Goal: Task Accomplishment & Management: Complete application form

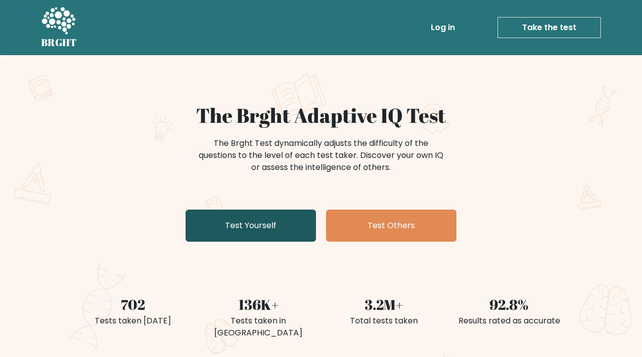
click at [282, 214] on link "Test Yourself" at bounding box center [251, 226] width 130 height 32
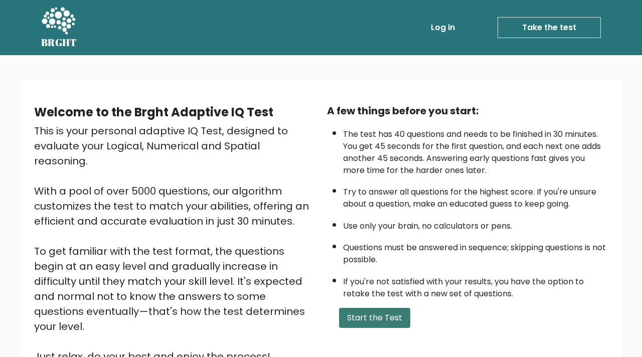
click at [370, 317] on button "Start the Test" at bounding box center [374, 318] width 71 height 20
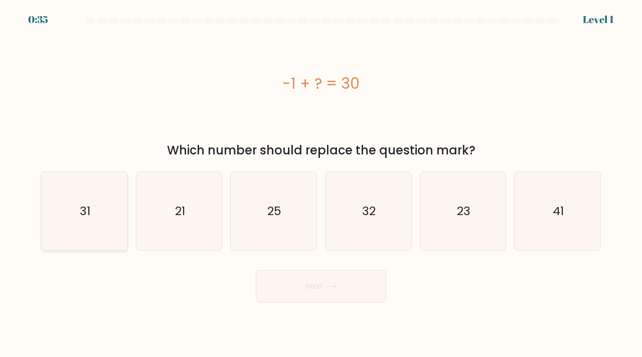
click at [96, 225] on icon "31" at bounding box center [84, 211] width 79 height 79
click at [321, 184] on input "a. 31" at bounding box center [321, 181] width 1 height 5
radio input "true"
click at [303, 290] on button "Next" at bounding box center [321, 286] width 130 height 32
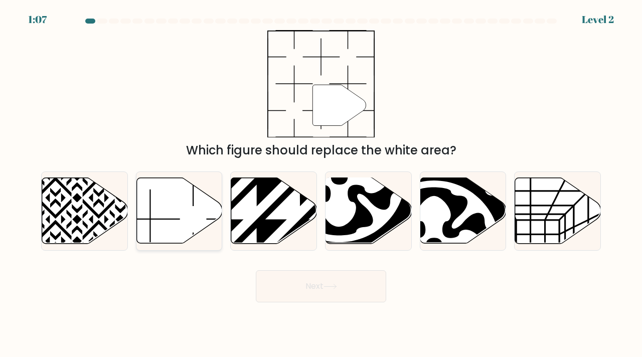
click at [189, 212] on icon at bounding box center [179, 211] width 86 height 66
click at [321, 184] on input "b." at bounding box center [321, 181] width 1 height 5
radio input "true"
click at [311, 297] on button "Next" at bounding box center [321, 286] width 130 height 32
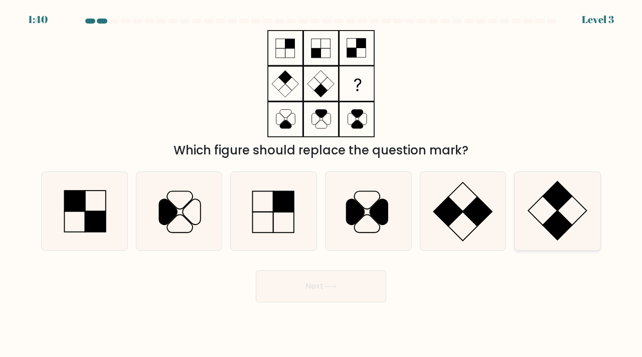
click at [578, 224] on icon at bounding box center [557, 211] width 79 height 79
click at [322, 184] on input "f." at bounding box center [321, 181] width 1 height 5
radio input "true"
click at [371, 287] on button "Next" at bounding box center [321, 286] width 130 height 32
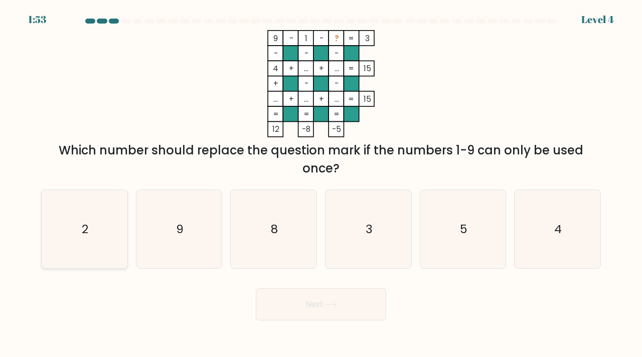
click at [88, 243] on icon "2" at bounding box center [84, 229] width 79 height 79
click at [321, 184] on input "a. 2" at bounding box center [321, 181] width 1 height 5
radio input "true"
click at [316, 300] on button "Next" at bounding box center [321, 304] width 130 height 32
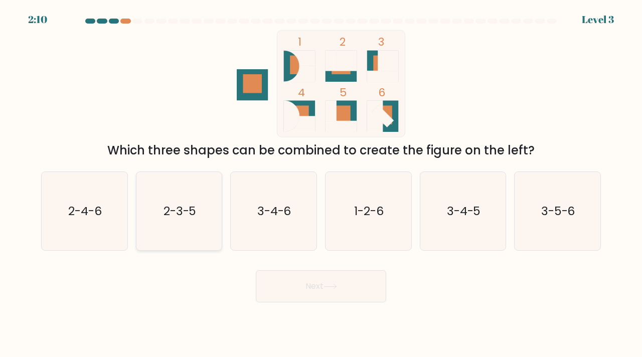
click at [169, 223] on icon "2-3-5" at bounding box center [179, 211] width 79 height 79
click at [321, 184] on input "b. 2-3-5" at bounding box center [321, 181] width 1 height 5
radio input "true"
click at [314, 282] on button "Next" at bounding box center [321, 286] width 130 height 32
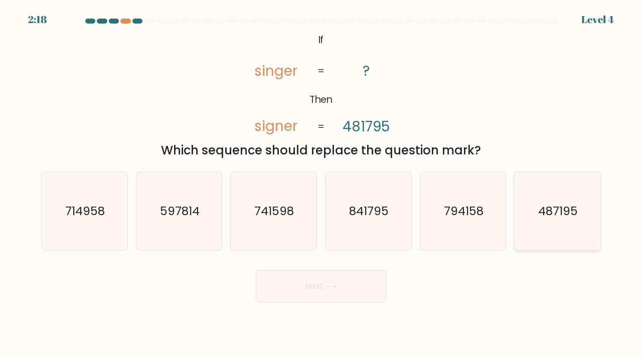
click at [569, 222] on icon "487195" at bounding box center [557, 211] width 79 height 79
click at [322, 184] on input "f. 487195" at bounding box center [321, 181] width 1 height 5
radio input "true"
click at [354, 291] on button "Next" at bounding box center [321, 286] width 130 height 32
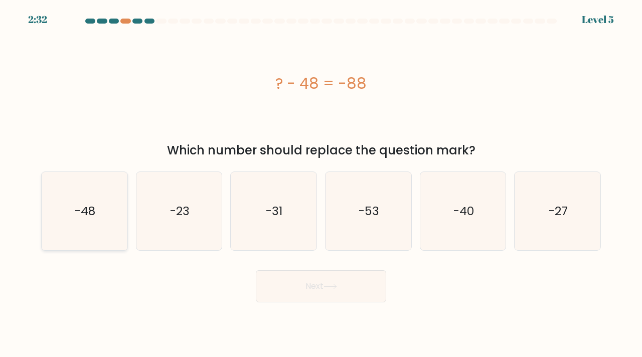
click at [117, 230] on icon "-48" at bounding box center [84, 211] width 79 height 79
click at [321, 184] on input "a. -48" at bounding box center [321, 181] width 1 height 5
radio input "true"
click at [284, 289] on button "Next" at bounding box center [321, 286] width 130 height 32
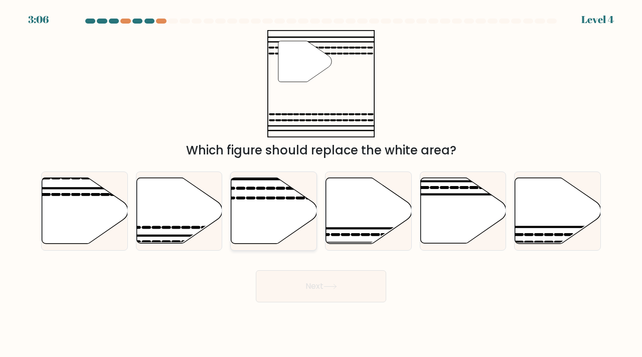
click at [279, 230] on icon at bounding box center [274, 211] width 86 height 66
click at [321, 184] on input "c." at bounding box center [321, 181] width 1 height 5
radio input "true"
click at [349, 284] on button "Next" at bounding box center [321, 286] width 130 height 32
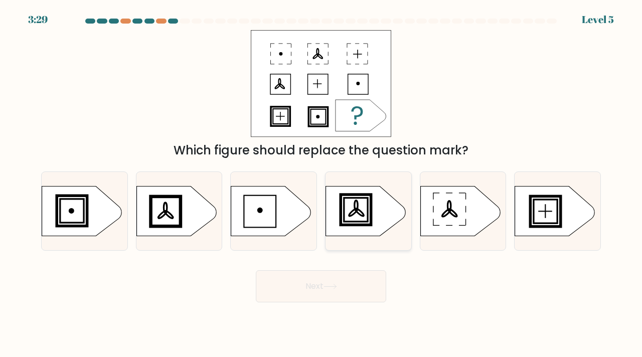
click at [352, 223] on rect at bounding box center [356, 210] width 28 height 28
click at [322, 184] on input "d." at bounding box center [321, 181] width 1 height 5
radio input "true"
click at [350, 276] on button "Next" at bounding box center [321, 286] width 130 height 32
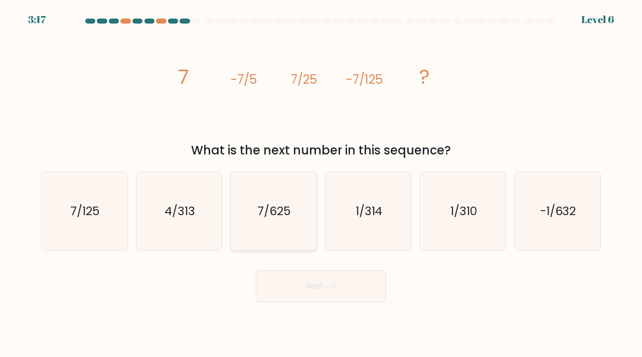
click at [295, 228] on icon "7/625" at bounding box center [273, 211] width 79 height 79
click at [321, 184] on input "c. 7/625" at bounding box center [321, 181] width 1 height 5
radio input "true"
click at [300, 273] on button "Next" at bounding box center [321, 286] width 130 height 32
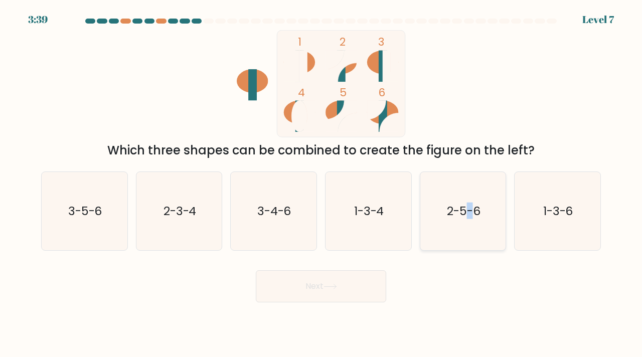
click at [470, 197] on icon "2-5-6" at bounding box center [463, 211] width 79 height 79
click at [371, 288] on button "Next" at bounding box center [321, 286] width 130 height 32
click at [428, 227] on icon "2-5-6" at bounding box center [463, 211] width 79 height 79
click at [322, 184] on input "e. 2-5-6" at bounding box center [321, 181] width 1 height 5
radio input "true"
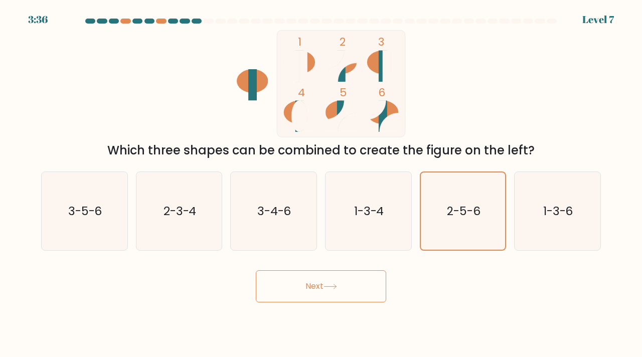
click at [367, 289] on button "Next" at bounding box center [321, 286] width 130 height 32
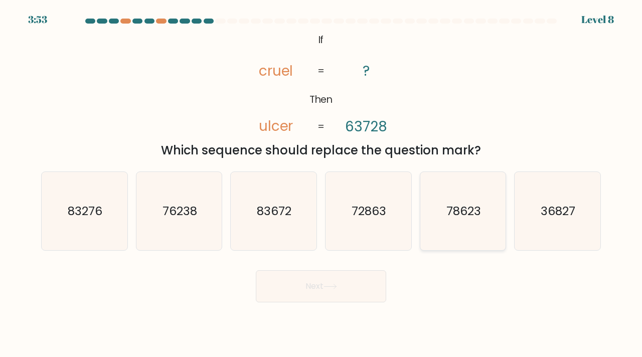
click at [457, 197] on icon "78623" at bounding box center [463, 211] width 79 height 79
click at [322, 184] on input "e. 78623" at bounding box center [321, 181] width 1 height 5
radio input "true"
click at [363, 296] on button "Next" at bounding box center [321, 286] width 130 height 32
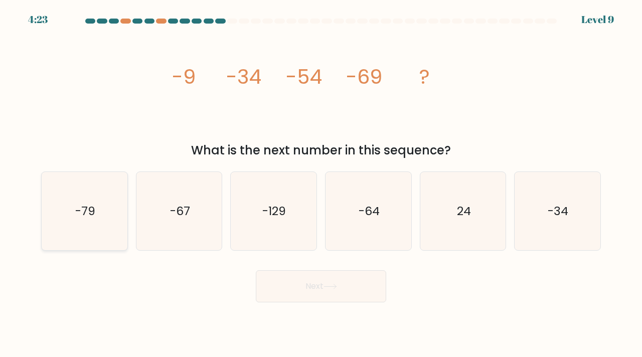
click at [91, 217] on text "-79" at bounding box center [85, 211] width 20 height 17
click at [321, 184] on input "a. -79" at bounding box center [321, 181] width 1 height 5
radio input "true"
click at [304, 297] on button "Next" at bounding box center [321, 286] width 130 height 32
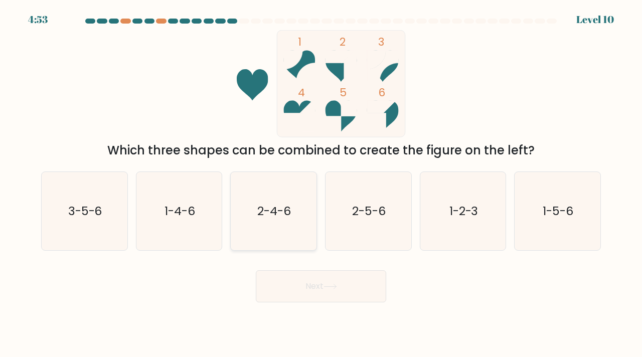
click at [282, 229] on icon "2-4-6" at bounding box center [273, 211] width 79 height 79
click at [321, 184] on input "c. 2-4-6" at bounding box center [321, 181] width 1 height 5
radio input "true"
click at [291, 271] on button "Next" at bounding box center [321, 286] width 130 height 32
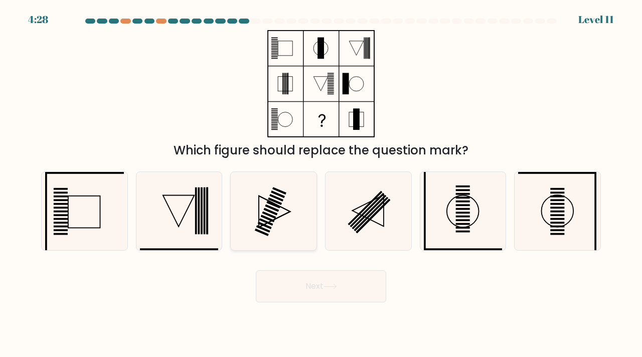
click at [307, 212] on icon at bounding box center [273, 211] width 79 height 79
click at [321, 184] on input "c." at bounding box center [321, 181] width 1 height 5
radio input "true"
click at [186, 235] on icon at bounding box center [179, 211] width 79 height 79
click at [321, 184] on input "b." at bounding box center [321, 181] width 1 height 5
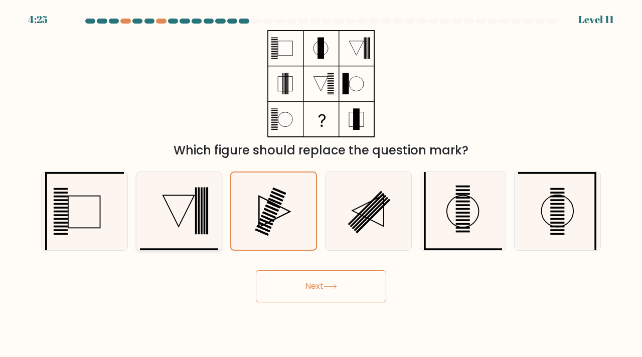
radio input "true"
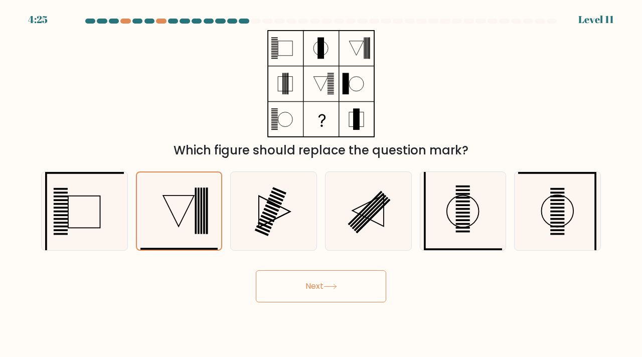
click at [322, 287] on button "Next" at bounding box center [321, 286] width 130 height 32
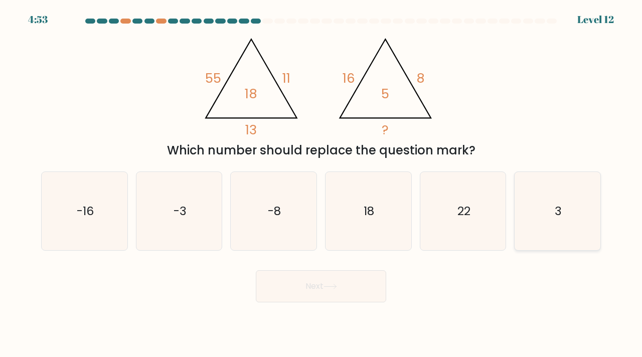
click at [544, 224] on icon "3" at bounding box center [557, 211] width 79 height 79
click at [322, 184] on input "f. 3" at bounding box center [321, 181] width 1 height 5
radio input "true"
click at [356, 300] on button "Next" at bounding box center [321, 286] width 130 height 32
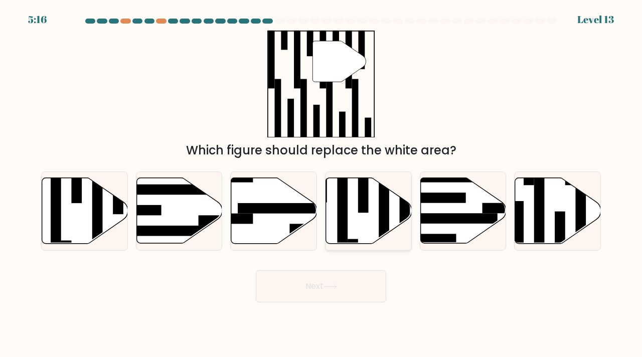
click at [366, 193] on rect at bounding box center [363, 187] width 11 height 52
click at [322, 184] on input "d." at bounding box center [321, 181] width 1 height 5
radio input "true"
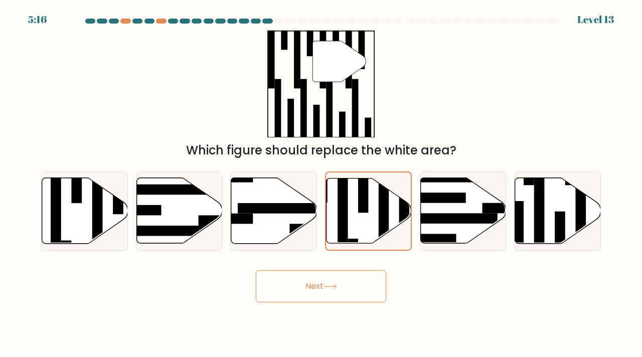
click at [363, 288] on button "Next" at bounding box center [321, 286] width 130 height 32
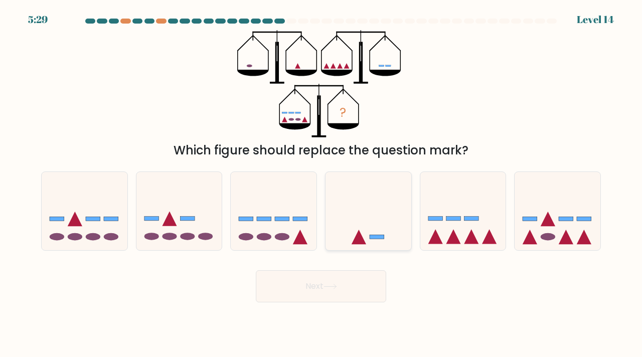
click at [389, 245] on icon at bounding box center [369, 211] width 86 height 71
click at [322, 184] on input "d." at bounding box center [321, 181] width 1 height 5
radio input "true"
click at [356, 305] on body "5:29 Level 14" at bounding box center [321, 178] width 642 height 357
click at [359, 287] on button "Next" at bounding box center [321, 286] width 130 height 32
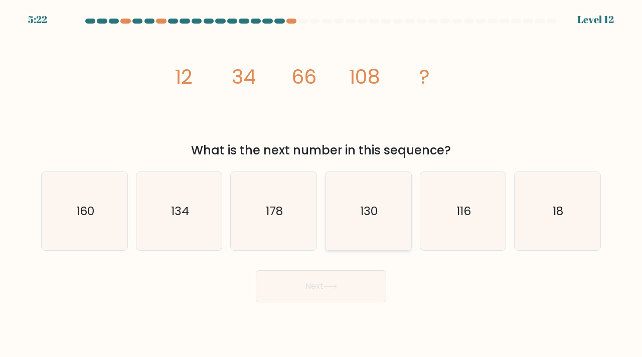
click at [365, 194] on icon "130" at bounding box center [368, 211] width 79 height 79
click at [322, 184] on input "d. 130" at bounding box center [321, 181] width 1 height 5
radio input "true"
click at [336, 292] on button "Next" at bounding box center [321, 286] width 130 height 32
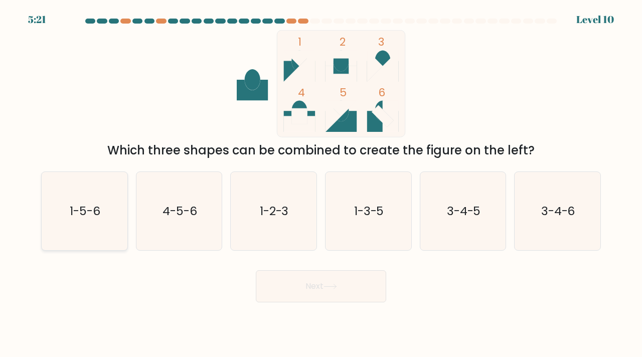
click at [100, 217] on text "1-5-6" at bounding box center [85, 211] width 31 height 17
click at [321, 184] on input "a. 1-5-6" at bounding box center [321, 181] width 1 height 5
radio input "true"
click at [263, 278] on button "Next" at bounding box center [321, 286] width 130 height 32
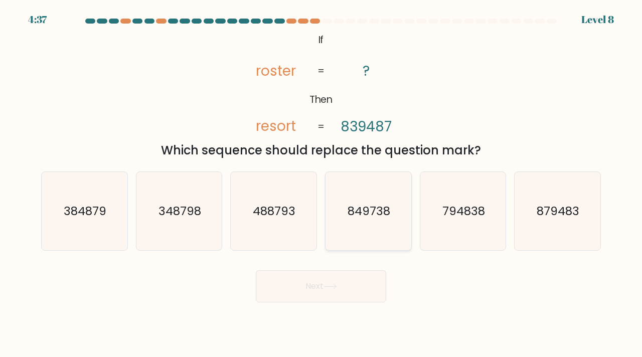
click at [365, 216] on text "849738" at bounding box center [369, 211] width 43 height 17
click at [322, 184] on input "d. 849738" at bounding box center [321, 181] width 1 height 5
radio input "true"
click at [344, 283] on button "Next" at bounding box center [321, 286] width 130 height 32
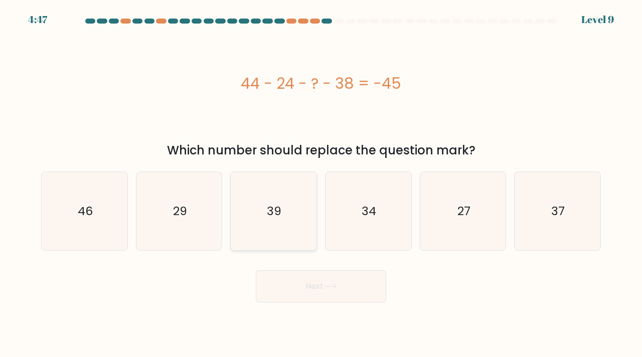
click at [296, 221] on icon "39" at bounding box center [273, 211] width 79 height 79
click at [321, 184] on input "c. 39" at bounding box center [321, 181] width 1 height 5
radio input "true"
click at [300, 278] on button "Next" at bounding box center [321, 286] width 130 height 32
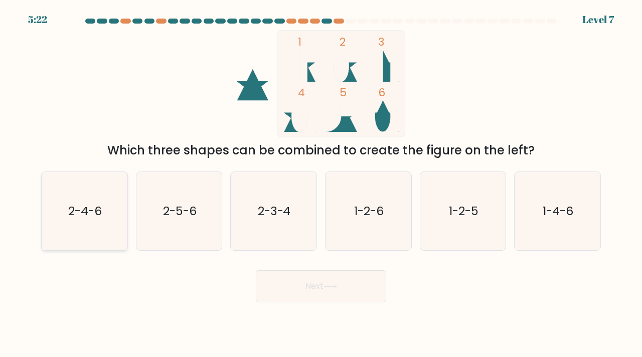
click at [104, 225] on icon "2-4-6" at bounding box center [84, 211] width 79 height 79
click at [321, 184] on input "a. 2-4-6" at bounding box center [321, 181] width 1 height 5
radio input "true"
click at [291, 285] on button "Next" at bounding box center [321, 286] width 130 height 32
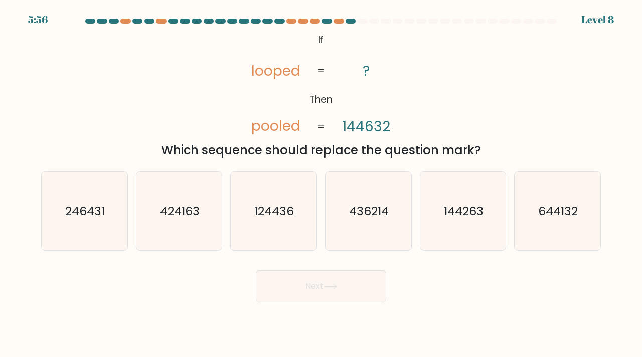
click at [371, 130] on tspan "144632" at bounding box center [366, 127] width 48 height 20
click at [556, 219] on icon "644132" at bounding box center [557, 211] width 79 height 79
click at [322, 184] on input "f. 644132" at bounding box center [321, 181] width 1 height 5
radio input "true"
click at [370, 281] on button "Next" at bounding box center [321, 286] width 130 height 32
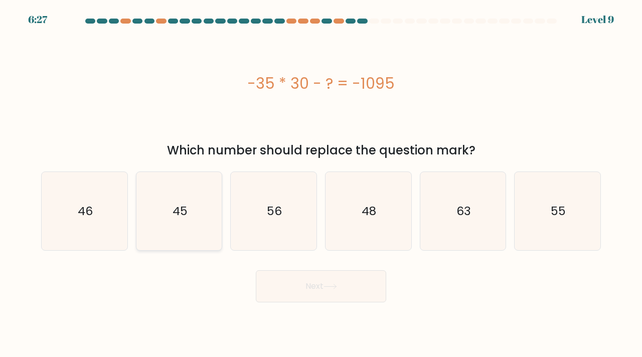
click at [185, 219] on text "45" at bounding box center [180, 211] width 15 height 17
click at [321, 184] on input "b. 45" at bounding box center [321, 181] width 1 height 5
radio input "true"
click at [252, 273] on div "Next" at bounding box center [321, 283] width 572 height 40
click at [265, 277] on button "Next" at bounding box center [321, 286] width 130 height 32
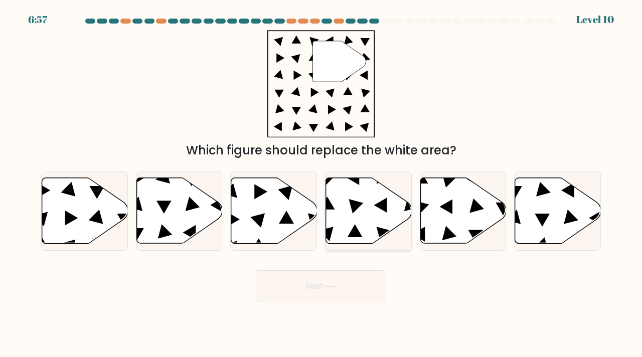
click at [359, 210] on icon at bounding box center [369, 211] width 86 height 66
click at [322, 184] on input "d." at bounding box center [321, 181] width 1 height 5
radio input "true"
click at [354, 277] on button "Next" at bounding box center [321, 286] width 130 height 32
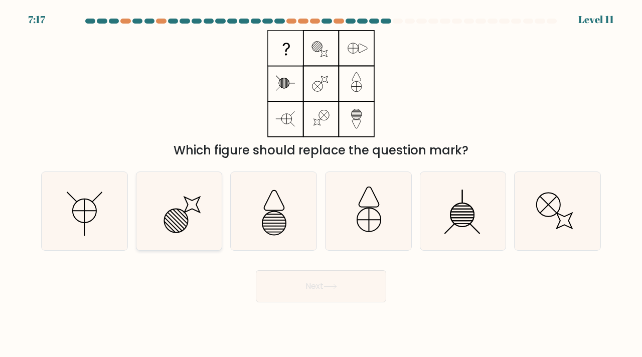
click at [203, 203] on icon at bounding box center [179, 211] width 79 height 79
click at [321, 184] on input "b." at bounding box center [321, 181] width 1 height 5
radio input "true"
click at [287, 284] on button "Next" at bounding box center [321, 286] width 130 height 32
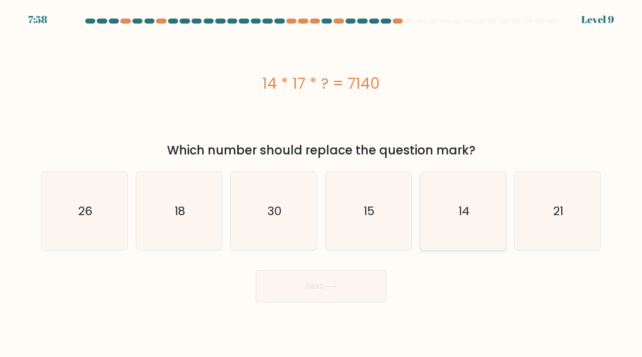
click at [484, 234] on icon "14" at bounding box center [463, 211] width 79 height 79
click at [322, 184] on input "e. 14" at bounding box center [321, 181] width 1 height 5
radio input "true"
click at [331, 278] on button "Next" at bounding box center [321, 286] width 130 height 32
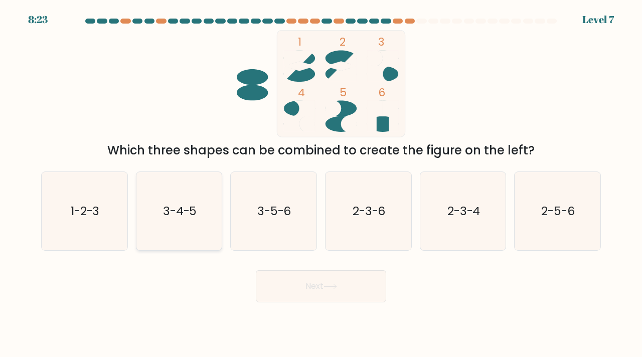
click at [175, 212] on text "3-4-5" at bounding box center [180, 211] width 34 height 17
click at [321, 184] on input "b. 3-4-5" at bounding box center [321, 181] width 1 height 5
radio input "true"
click at [348, 302] on button "Next" at bounding box center [321, 286] width 130 height 32
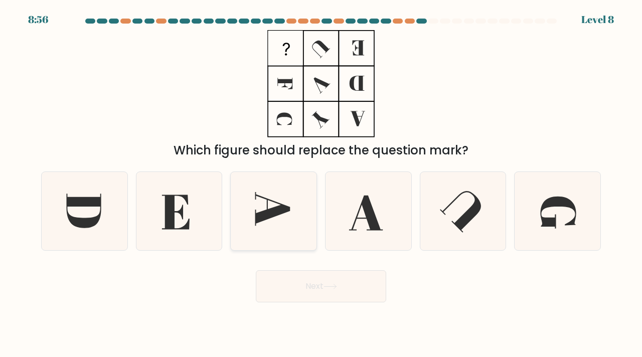
click at [282, 218] on icon at bounding box center [273, 211] width 79 height 79
click at [321, 184] on input "c." at bounding box center [321, 181] width 1 height 5
radio input "true"
click at [288, 221] on icon at bounding box center [274, 212] width 78 height 78
click at [321, 184] on input "c." at bounding box center [321, 181] width 1 height 5
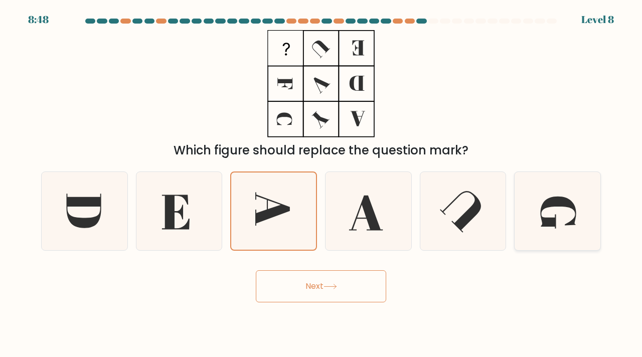
click at [576, 216] on icon at bounding box center [557, 211] width 79 height 79
click at [322, 184] on input "f." at bounding box center [321, 181] width 1 height 5
radio input "true"
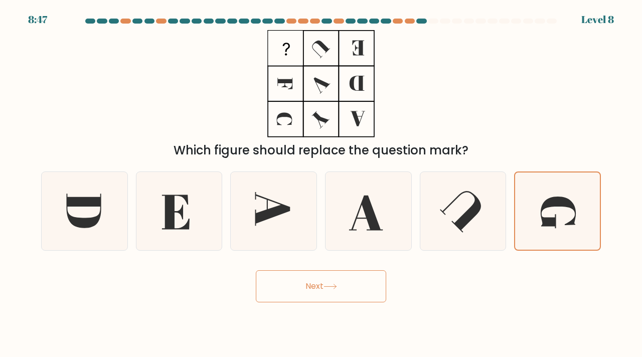
click at [361, 277] on button "Next" at bounding box center [321, 286] width 130 height 32
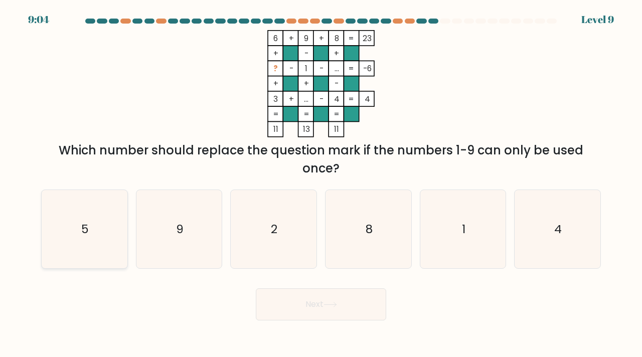
click at [116, 215] on icon "5" at bounding box center [84, 229] width 79 height 79
click at [321, 184] on input "a. 5" at bounding box center [321, 181] width 1 height 5
radio input "true"
click at [280, 297] on button "Next" at bounding box center [321, 304] width 130 height 32
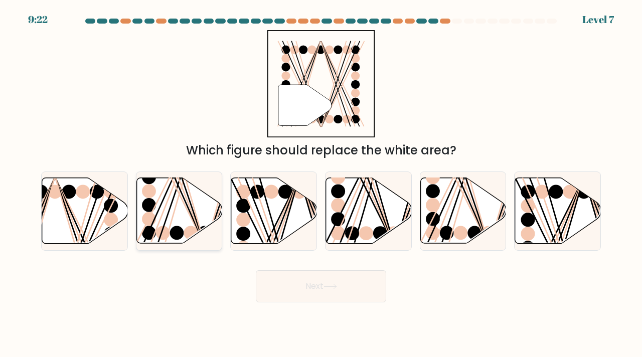
click at [188, 235] on ellipse at bounding box center [191, 233] width 14 height 14
click at [321, 184] on input "b." at bounding box center [321, 181] width 1 height 5
radio input "true"
click at [285, 289] on button "Next" at bounding box center [321, 286] width 130 height 32
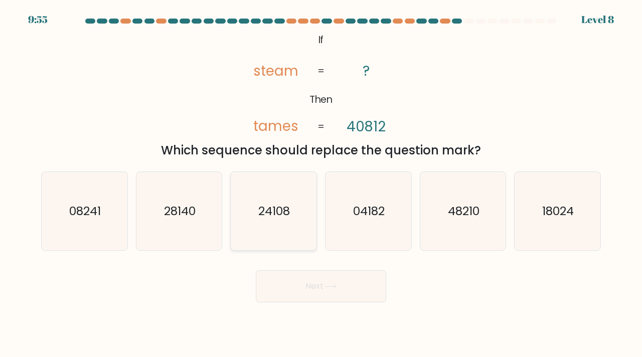
click at [247, 238] on icon "24108" at bounding box center [273, 211] width 79 height 79
click at [321, 184] on input "c. 24108" at bounding box center [321, 181] width 1 height 5
radio input "true"
click at [281, 292] on button "Next" at bounding box center [321, 286] width 130 height 32
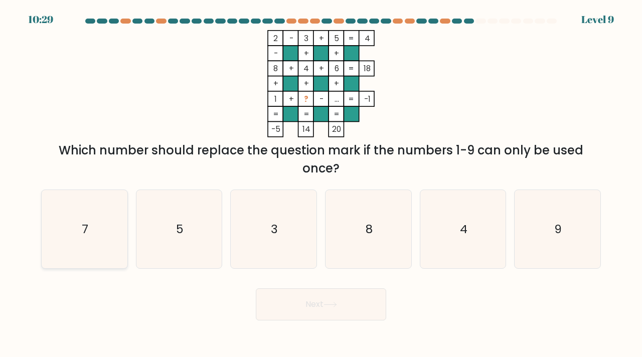
click at [100, 231] on icon "7" at bounding box center [84, 229] width 79 height 79
click at [321, 184] on input "a. 7" at bounding box center [321, 181] width 1 height 5
radio input "true"
click at [315, 312] on button "Next" at bounding box center [321, 304] width 130 height 32
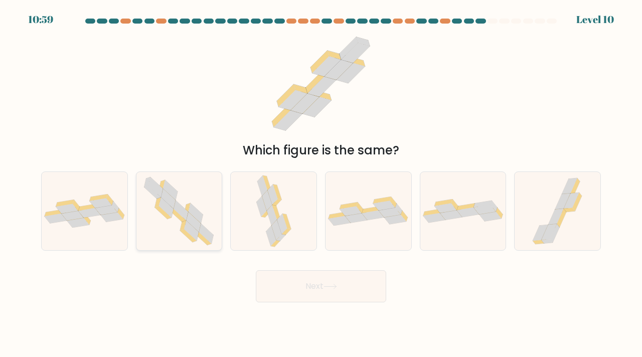
click at [188, 229] on icon at bounding box center [192, 231] width 15 height 20
click at [321, 184] on input "b." at bounding box center [321, 181] width 1 height 5
radio input "true"
click at [302, 296] on button "Next" at bounding box center [321, 286] width 130 height 32
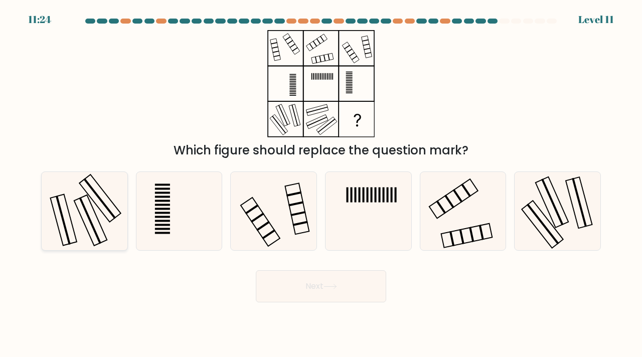
click at [118, 239] on icon at bounding box center [84, 211] width 79 height 79
click at [321, 184] on input "a." at bounding box center [321, 181] width 1 height 5
radio input "true"
click at [310, 288] on button "Next" at bounding box center [321, 286] width 130 height 32
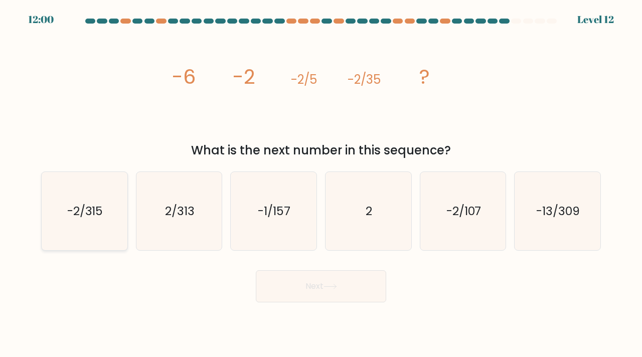
click at [84, 208] on text "-2/315" at bounding box center [85, 211] width 36 height 17
click at [321, 184] on input "a. -2/315" at bounding box center [321, 181] width 1 height 5
radio input "true"
click at [294, 285] on button "Next" at bounding box center [321, 286] width 130 height 32
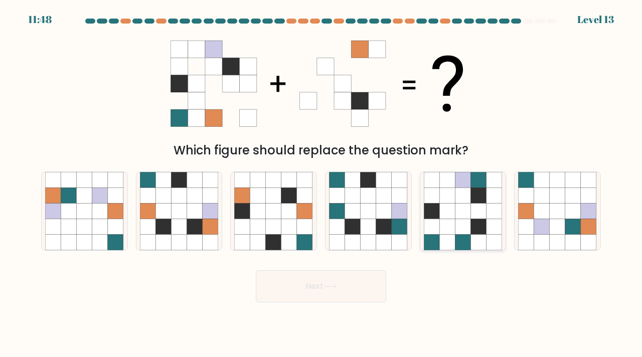
click at [473, 232] on icon at bounding box center [479, 227] width 16 height 16
click at [322, 184] on input "e." at bounding box center [321, 181] width 1 height 5
radio input "true"
click at [365, 288] on button "Next" at bounding box center [321, 286] width 130 height 32
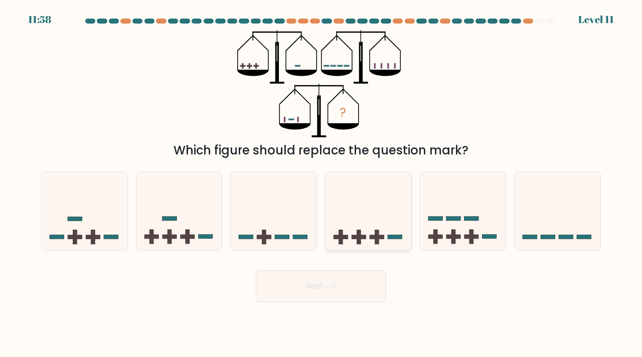
click at [359, 235] on rect at bounding box center [359, 237] width 15 height 5
click at [322, 184] on input "d." at bounding box center [321, 181] width 1 height 5
radio input "true"
click at [357, 279] on button "Next" at bounding box center [321, 286] width 130 height 32
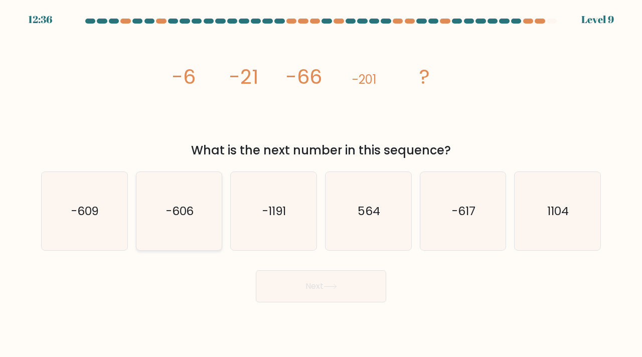
click at [179, 236] on icon "-606" at bounding box center [179, 211] width 79 height 79
click at [321, 184] on input "b. -606" at bounding box center [321, 181] width 1 height 5
radio input "true"
click at [280, 286] on button "Next" at bounding box center [321, 286] width 130 height 32
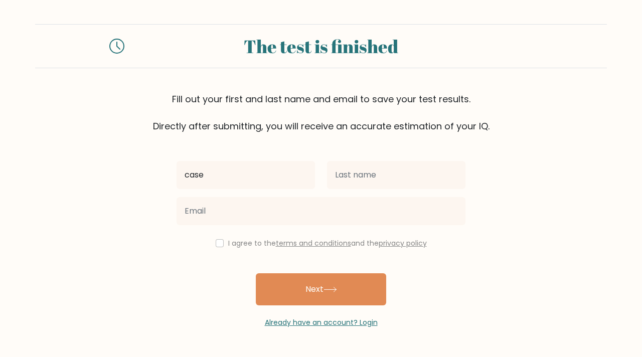
type input "Casey"
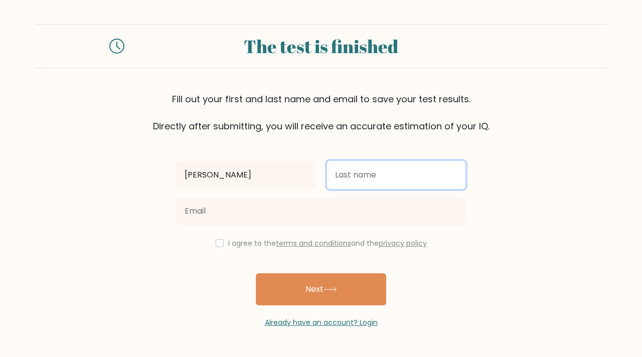
click at [376, 174] on input "text" at bounding box center [396, 175] width 138 height 28
type input "Cortez"
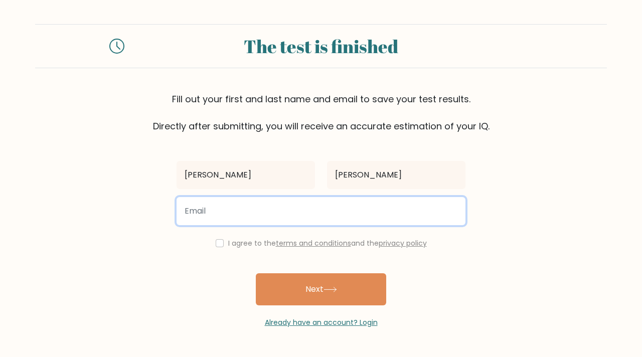
click at [324, 209] on input "email" at bounding box center [321, 211] width 289 height 28
type input "ccortez25@unity.edu"
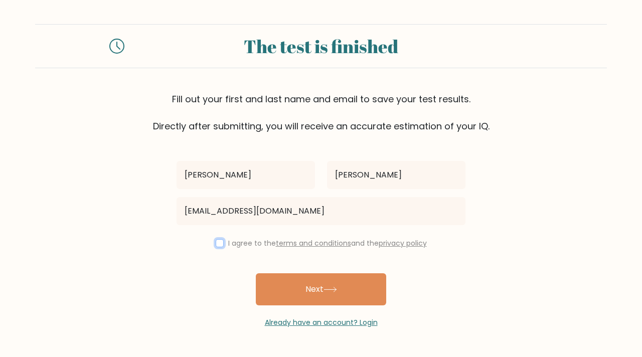
click at [216, 244] on input "checkbox" at bounding box center [220, 243] width 8 height 8
checkbox input "true"
click at [279, 284] on button "Next" at bounding box center [321, 289] width 130 height 32
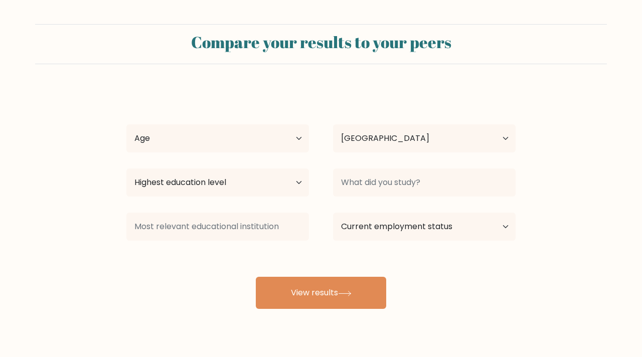
select select "US"
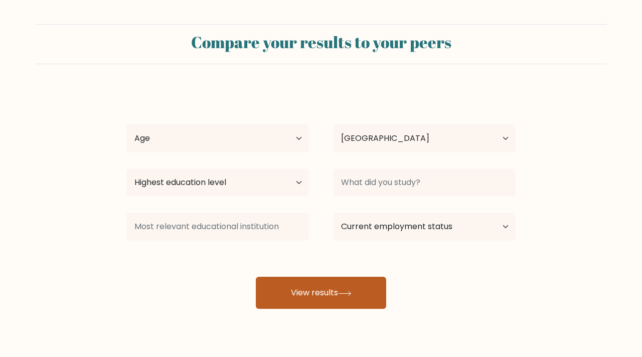
click at [315, 283] on button "View results" at bounding box center [321, 293] width 130 height 32
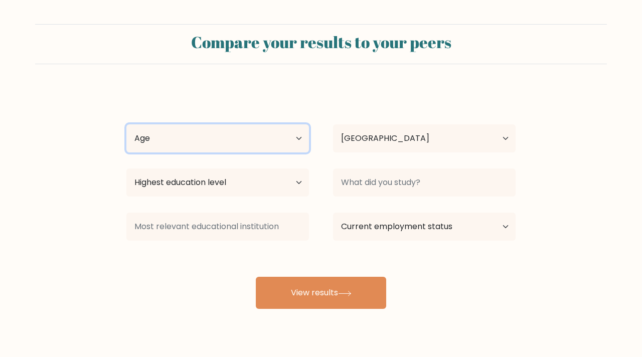
click at [301, 137] on select "Age Under [DEMOGRAPHIC_DATA] [DEMOGRAPHIC_DATA] [DEMOGRAPHIC_DATA] [DEMOGRAPHIC…" at bounding box center [217, 138] width 183 height 28
select select "18_24"
click at [126, 124] on select "Age Under [DEMOGRAPHIC_DATA] [DEMOGRAPHIC_DATA] [DEMOGRAPHIC_DATA] [DEMOGRAPHIC…" at bounding box center [217, 138] width 183 height 28
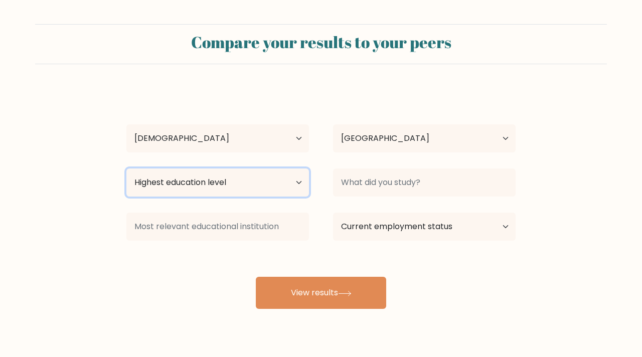
click at [247, 190] on select "Highest education level No schooling Primary Lower Secondary Upper Secondary Oc…" at bounding box center [217, 183] width 183 height 28
click at [126, 169] on select "Highest education level No schooling Primary Lower Secondary Upper Secondary Oc…" at bounding box center [217, 183] width 183 height 28
click at [254, 190] on select "Highest education level No schooling Primary Lower Secondary Upper Secondary Oc…" at bounding box center [217, 183] width 183 height 28
select select "primary"
click at [126, 169] on select "Highest education level No schooling Primary Lower Secondary Upper Secondary Oc…" at bounding box center [217, 183] width 183 height 28
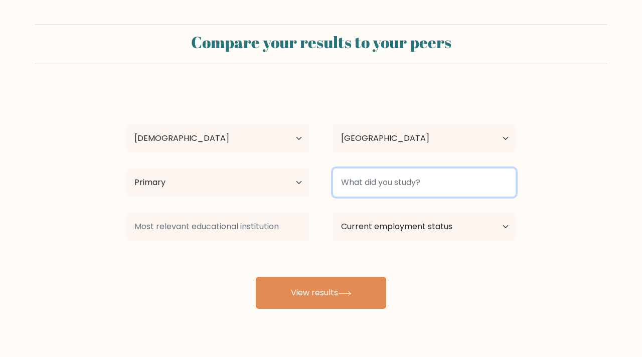
click at [349, 182] on input at bounding box center [424, 183] width 183 height 28
